Goal: Task Accomplishment & Management: Use online tool/utility

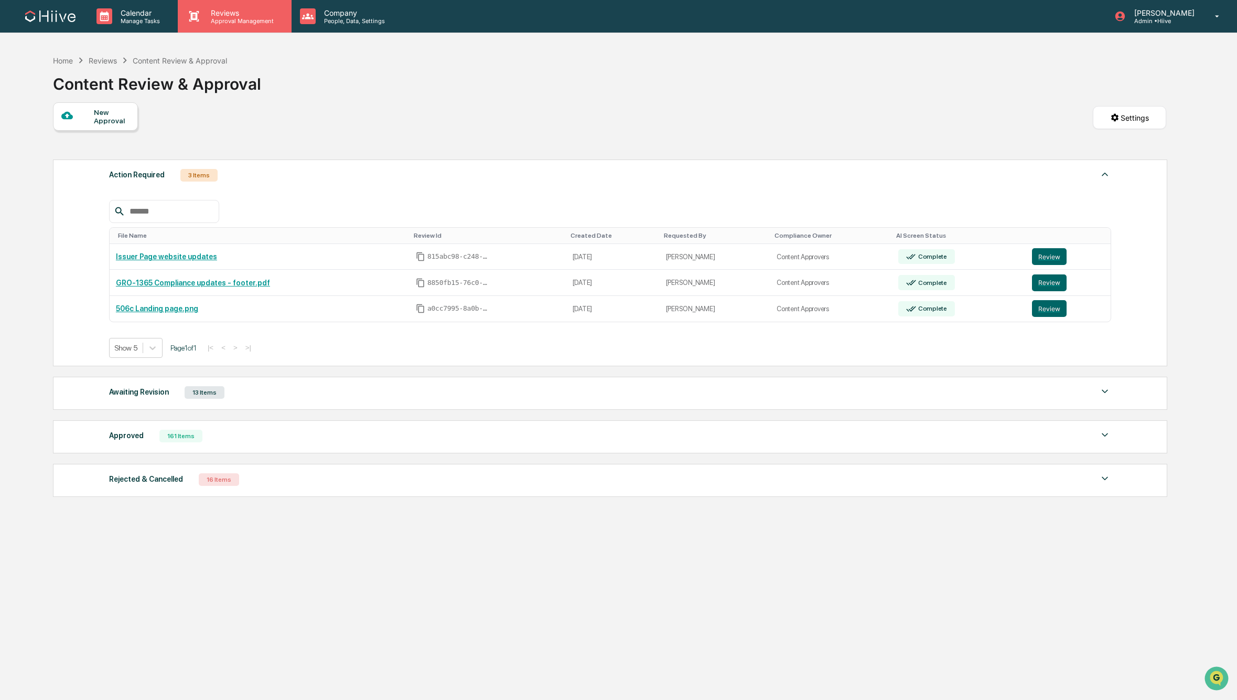
click at [217, 17] on p "Approval Management" at bounding box center [240, 20] width 77 height 7
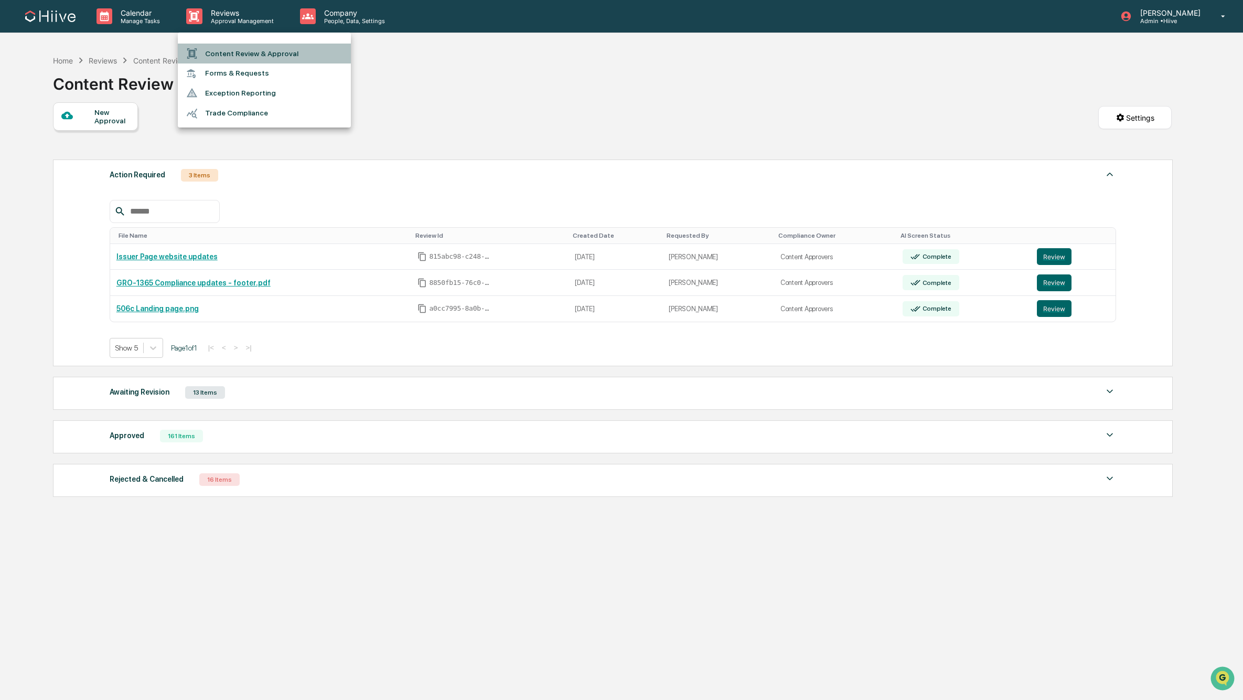
click at [213, 53] on li "Content Review & Approval" at bounding box center [264, 54] width 173 height 20
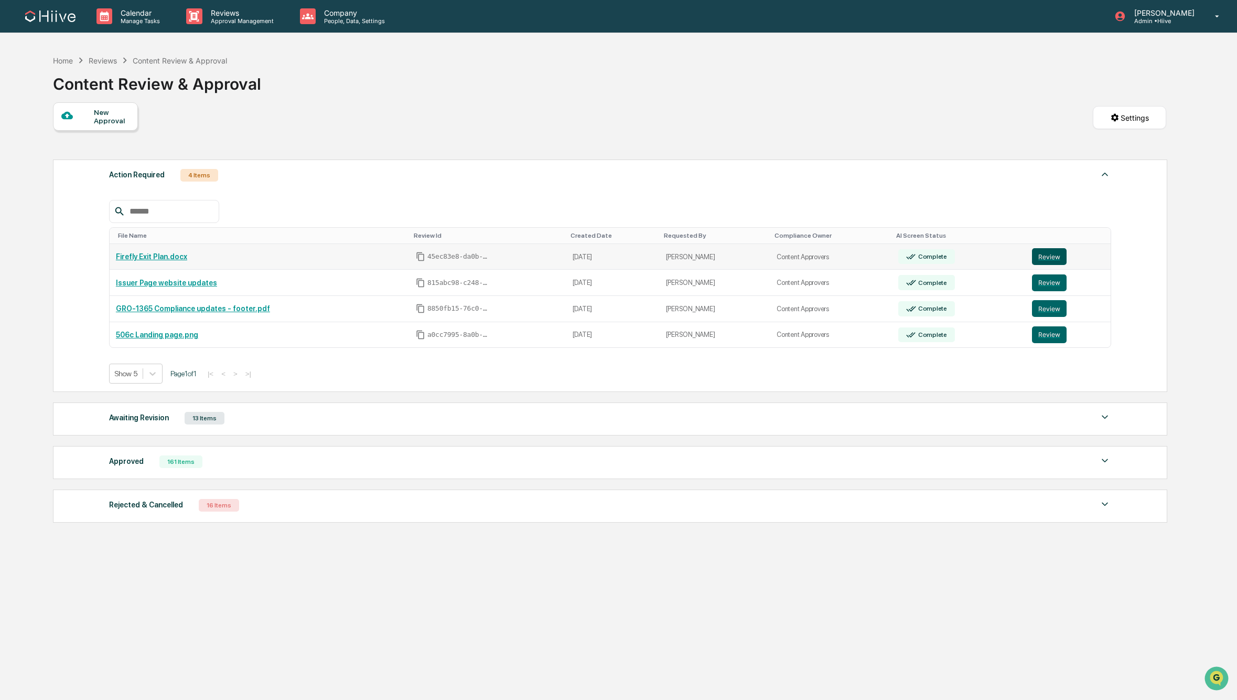
click at [1049, 259] on button "Review" at bounding box center [1049, 256] width 35 height 17
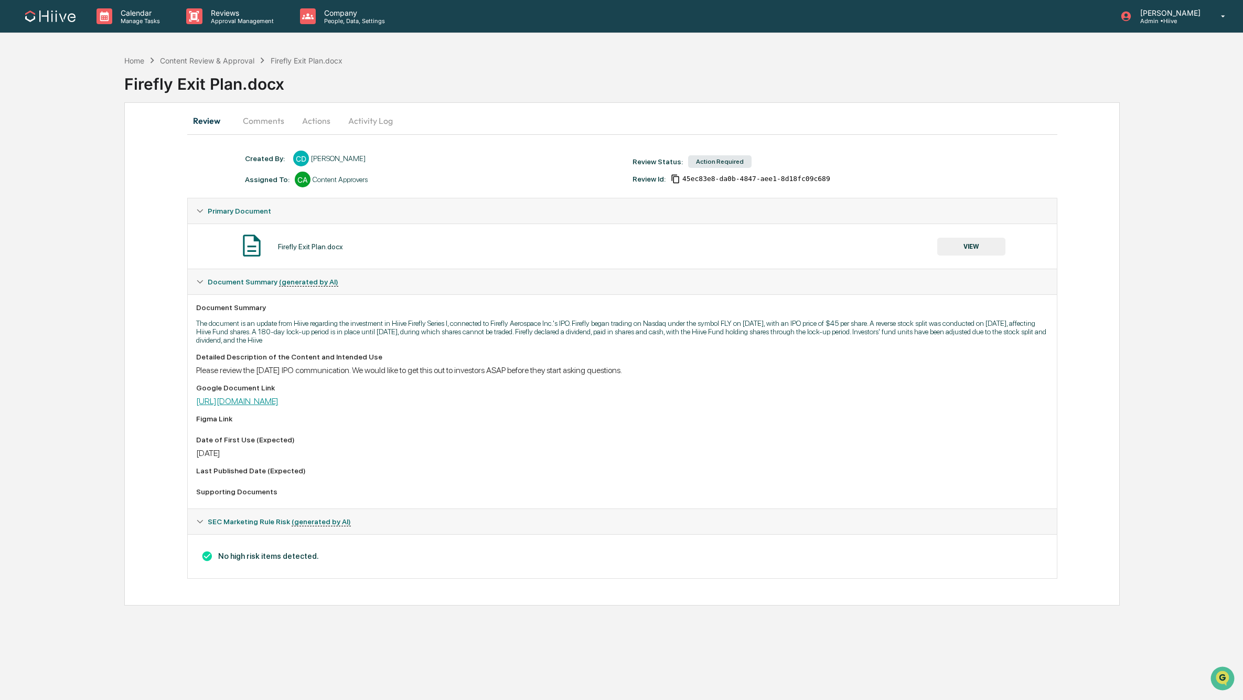
click at [243, 405] on link "https://docs.google.com/document/d/1aaufVSpvbSHEcAkIQUyIW7F9KIqMlPO4/edit" at bounding box center [237, 401] width 82 height 10
click at [308, 119] on button "Actions" at bounding box center [316, 120] width 47 height 25
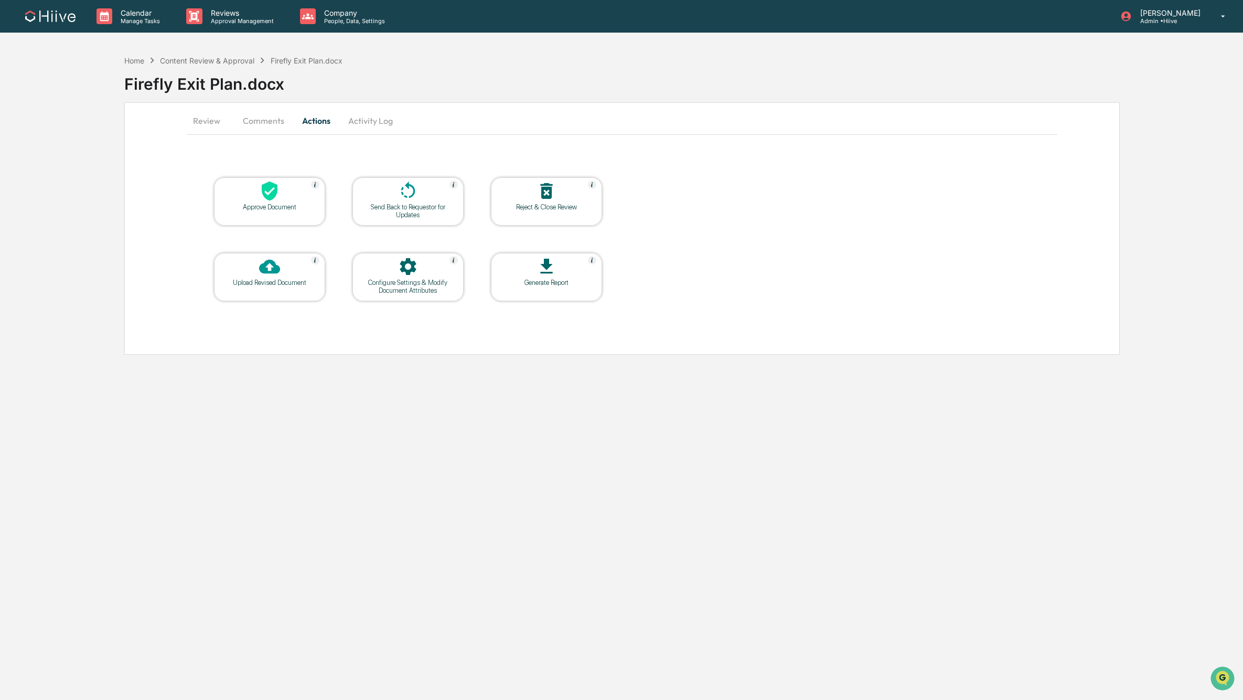
click at [268, 201] on icon at bounding box center [269, 190] width 21 height 21
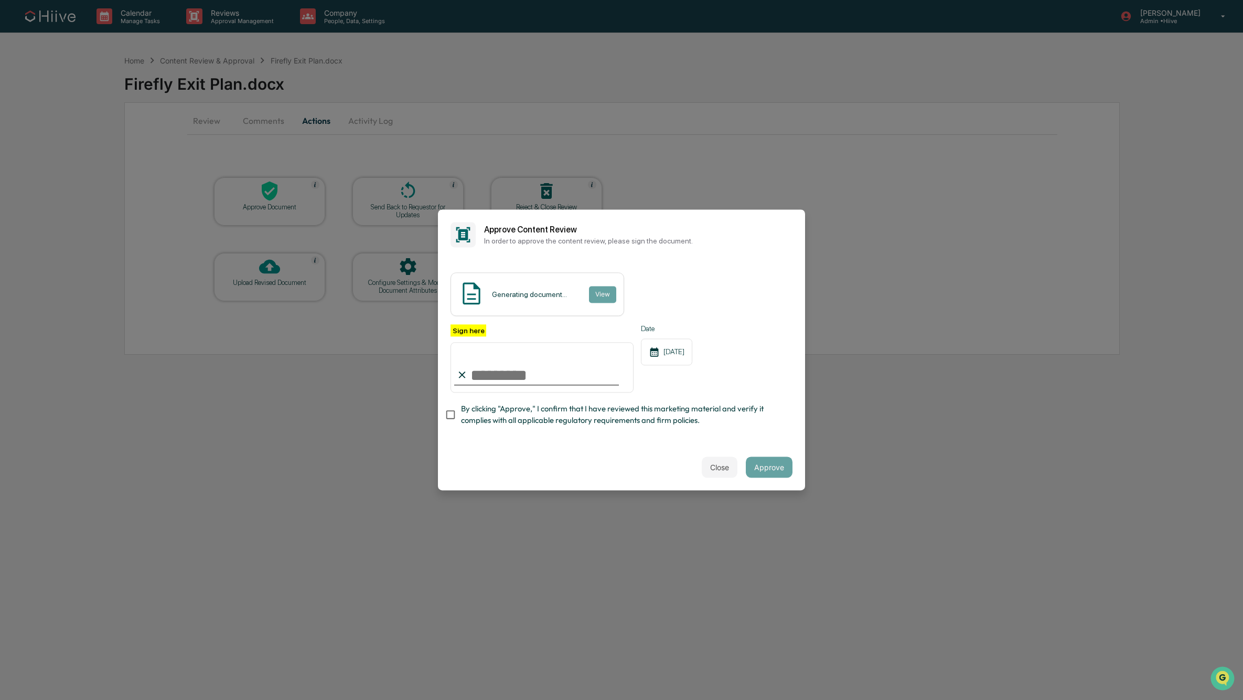
click at [0, 699] on com-1password-button at bounding box center [0, 700] width 0 height 0
type input "**********"
click at [475, 417] on span "By clicking "Approve," I confirm that I have reviewed this marketing material a…" at bounding box center [622, 415] width 323 height 24
click at [771, 466] on button "Approve" at bounding box center [769, 467] width 47 height 21
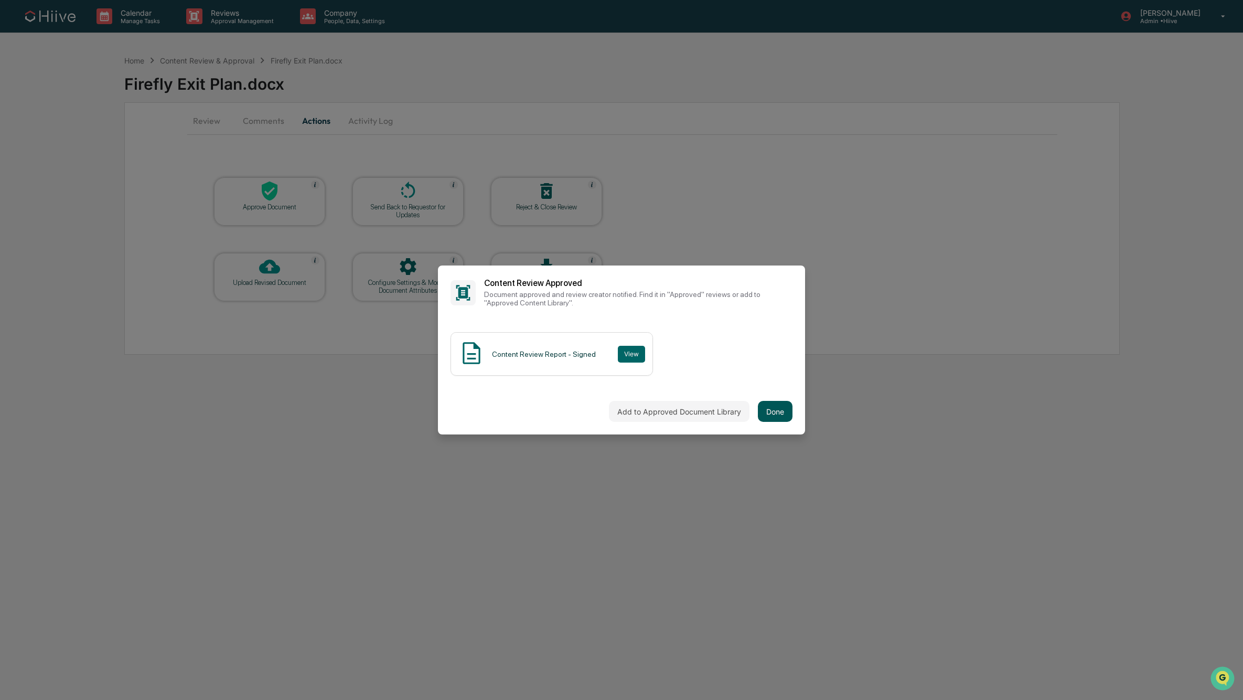
click at [777, 411] on button "Done" at bounding box center [775, 411] width 35 height 21
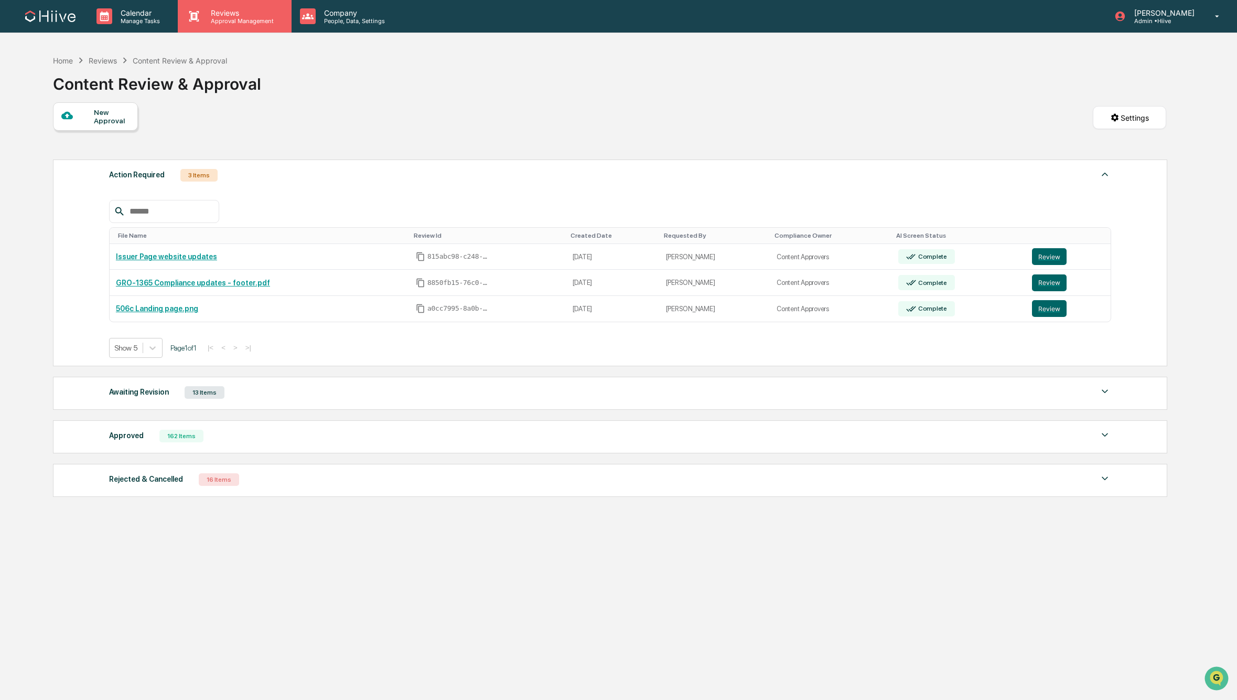
click at [220, 20] on p "Approval Management" at bounding box center [240, 20] width 77 height 7
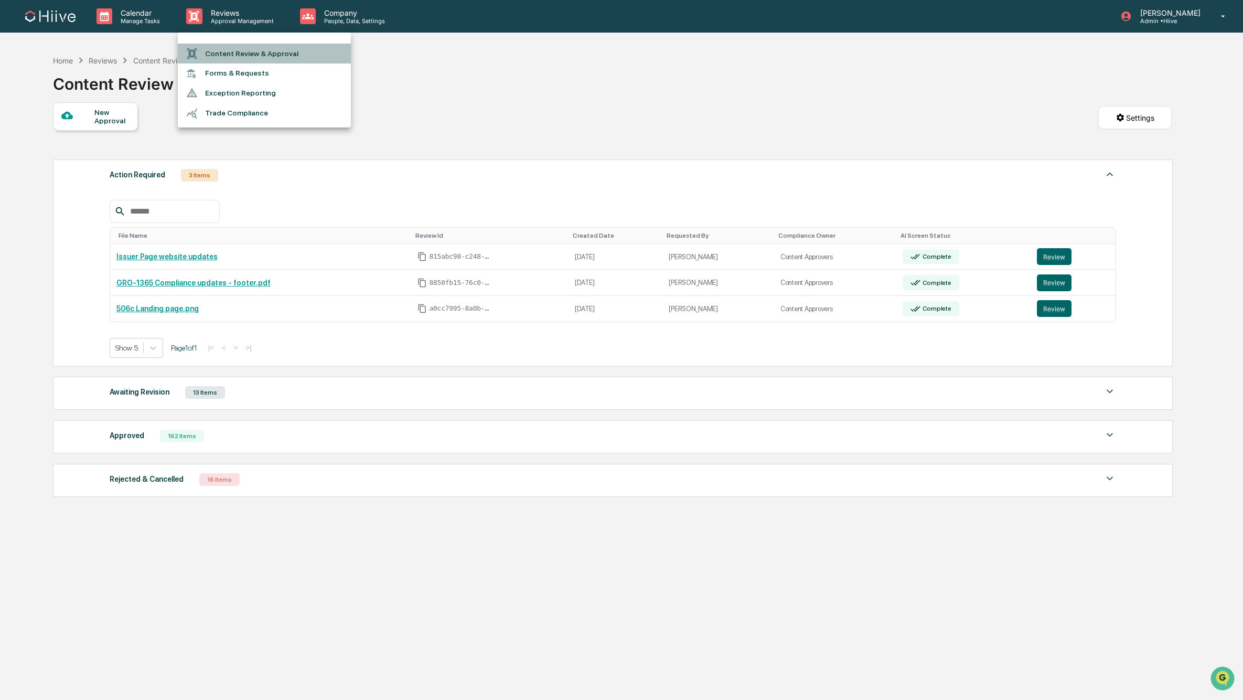
click at [290, 52] on li "Content Review & Approval" at bounding box center [264, 54] width 173 height 20
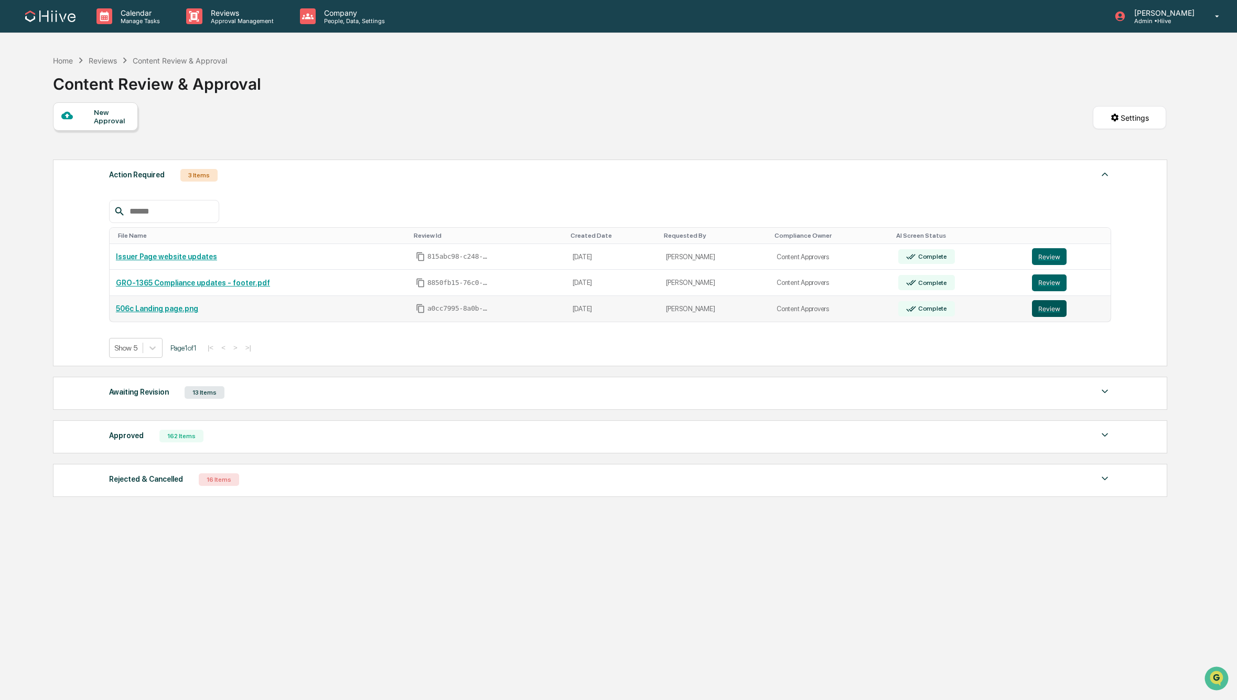
click at [1044, 310] on button "Review" at bounding box center [1049, 308] width 35 height 17
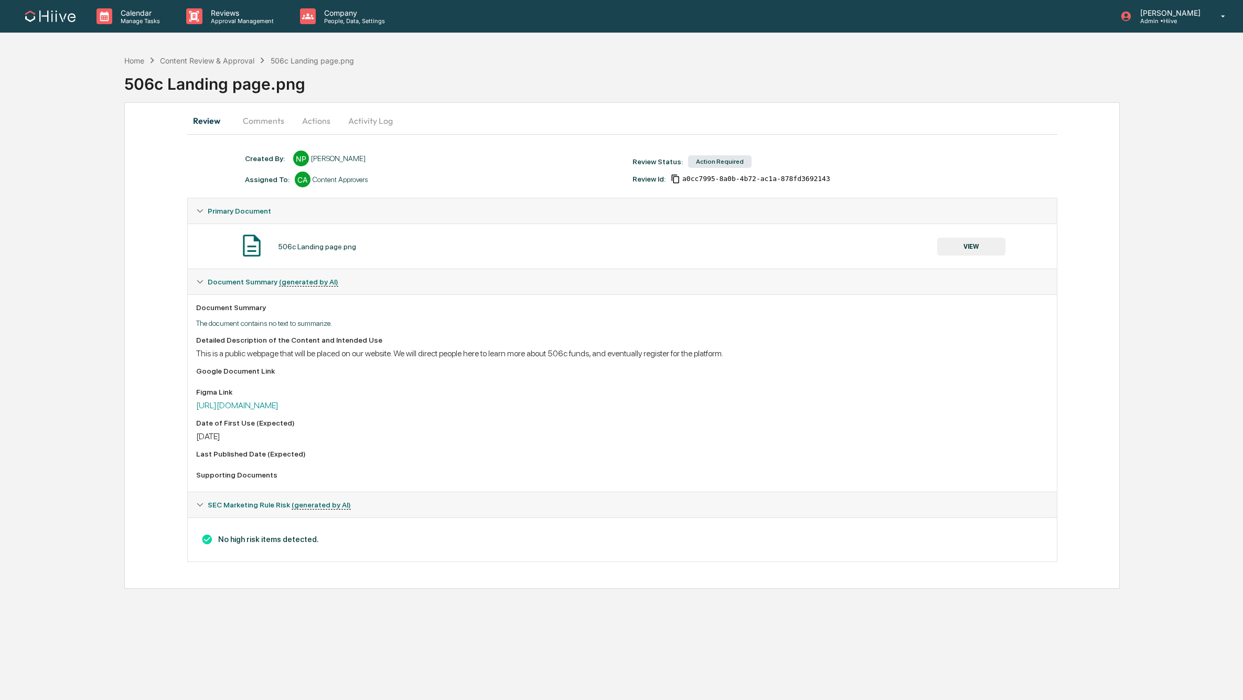
click at [312, 119] on button "Actions" at bounding box center [316, 120] width 47 height 25
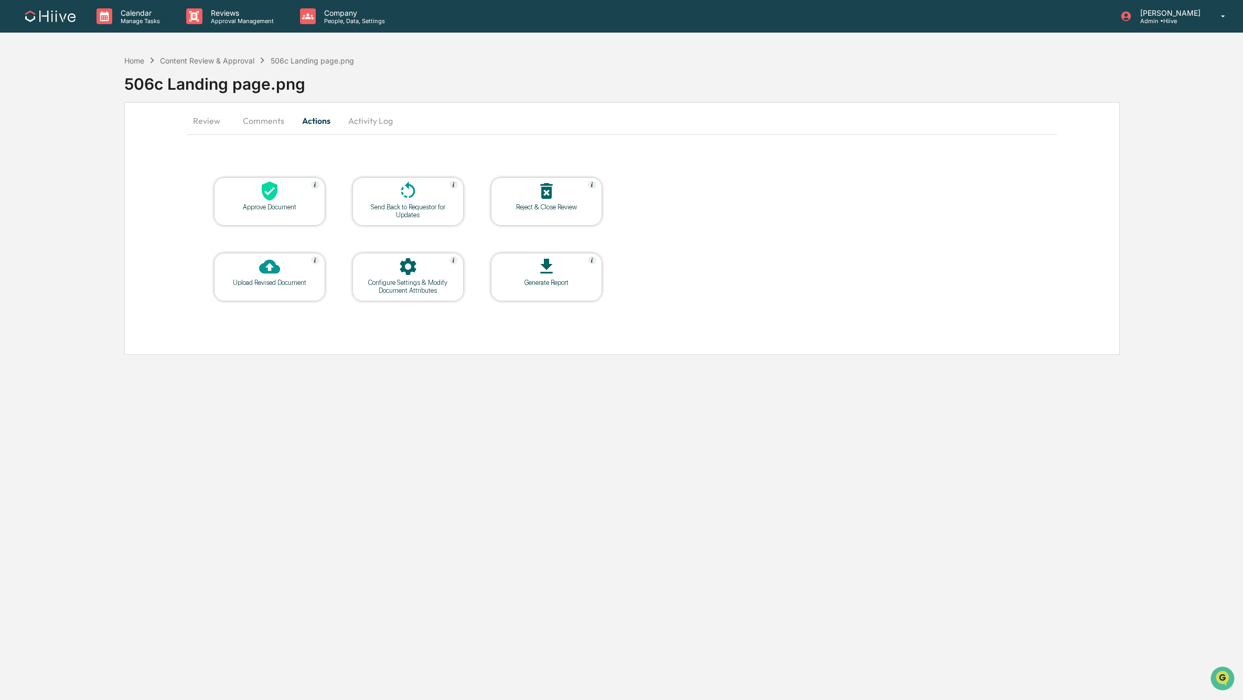
click at [398, 199] on icon at bounding box center [407, 190] width 21 height 21
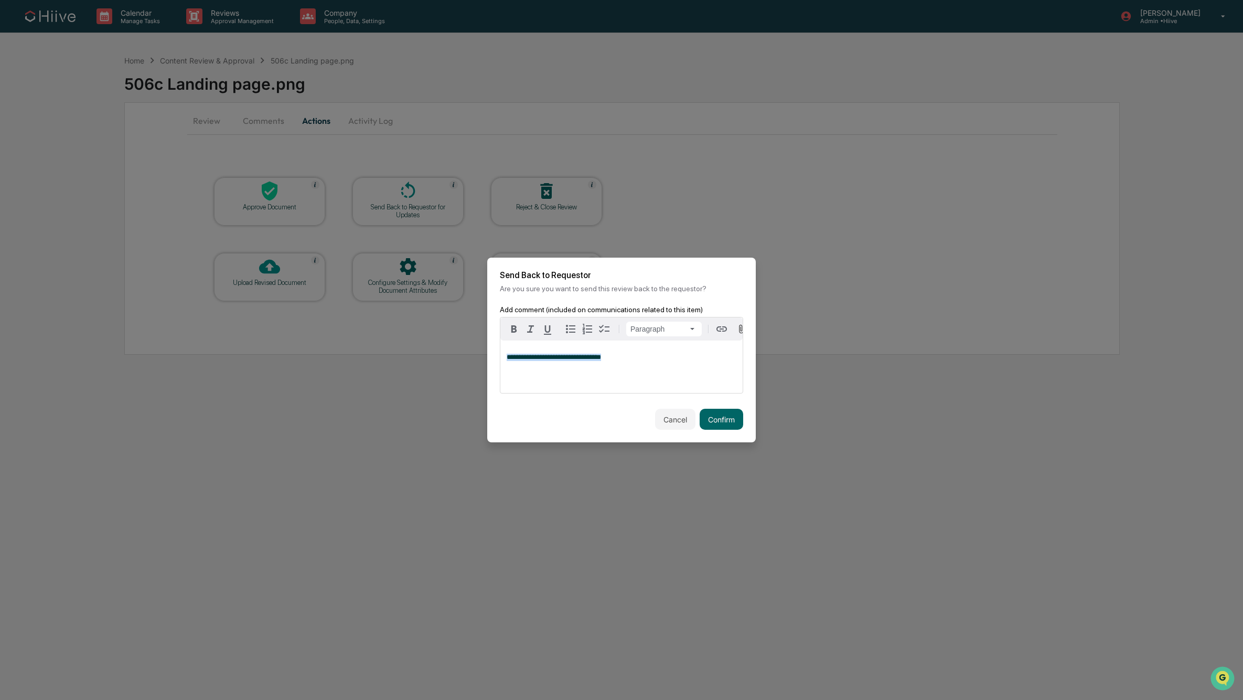
drag, startPoint x: 618, startPoint y: 361, endPoint x: 485, endPoint y: 359, distance: 132.7
click at [485, 359] on body "**********" at bounding box center [621, 350] width 1243 height 700
click at [730, 422] on button "Confirm" at bounding box center [722, 419] width 44 height 21
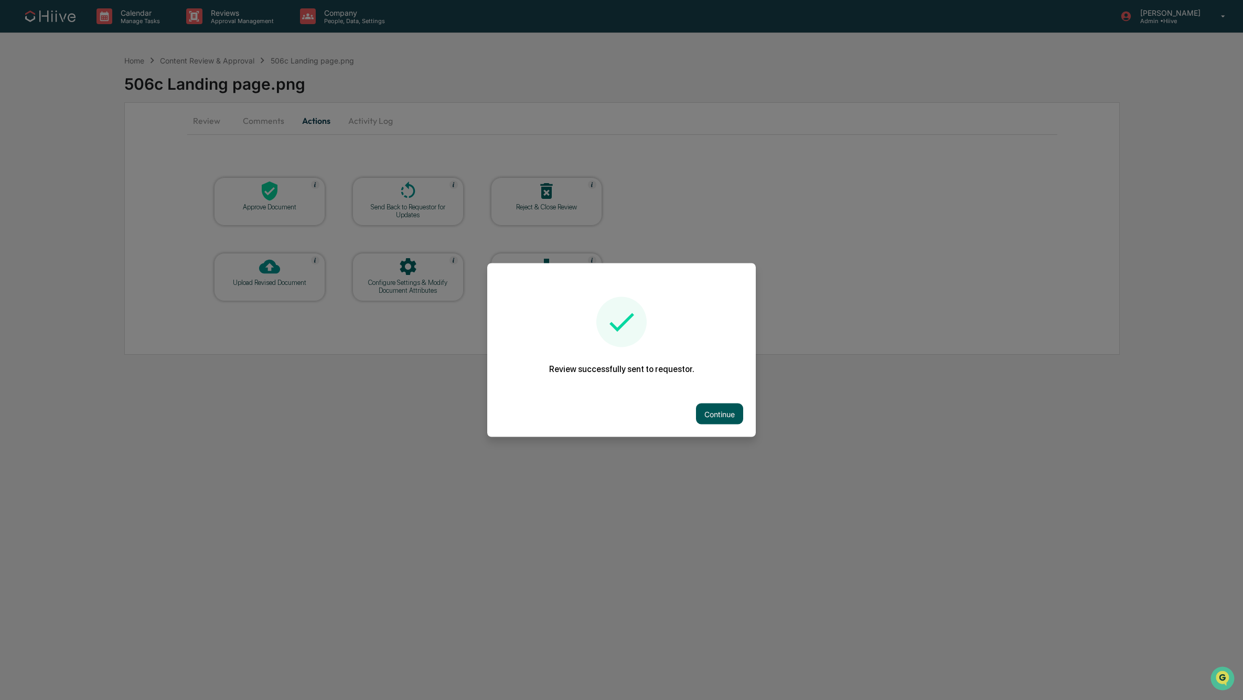
click at [723, 415] on button "Continue" at bounding box center [719, 413] width 47 height 21
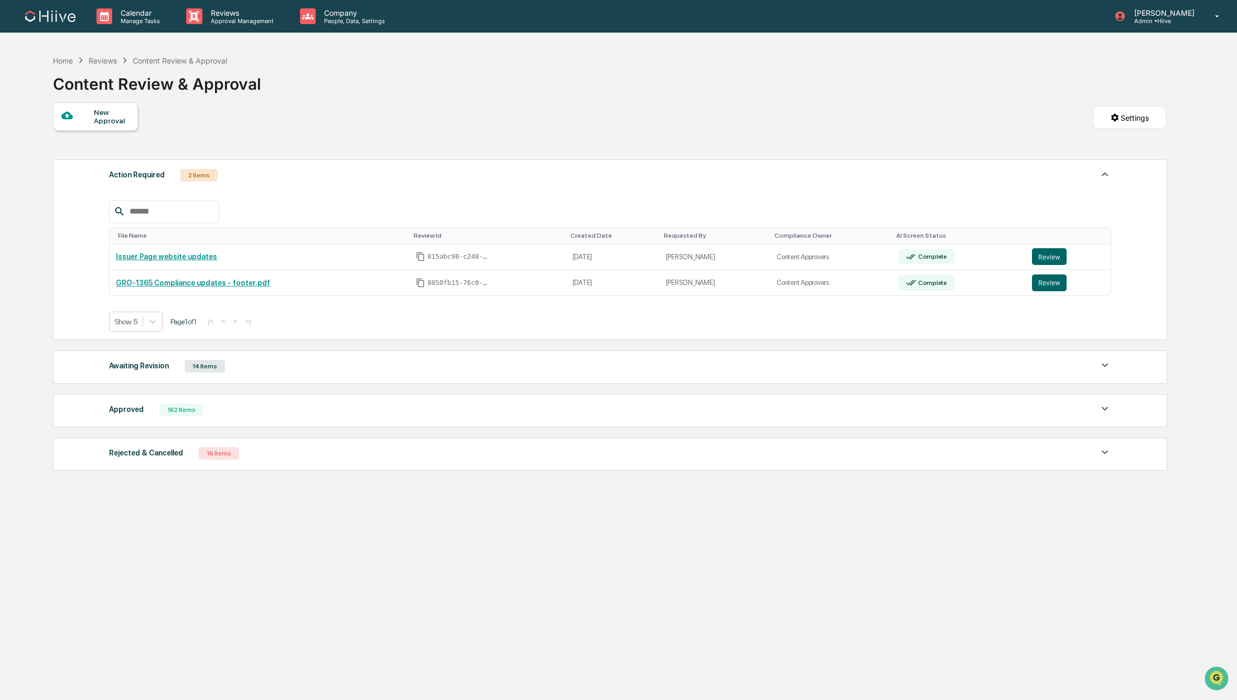
click at [328, 364] on div "Awaiting Revision 14 Items" at bounding box center [610, 366] width 1002 height 15
